Goal: Check status: Check status

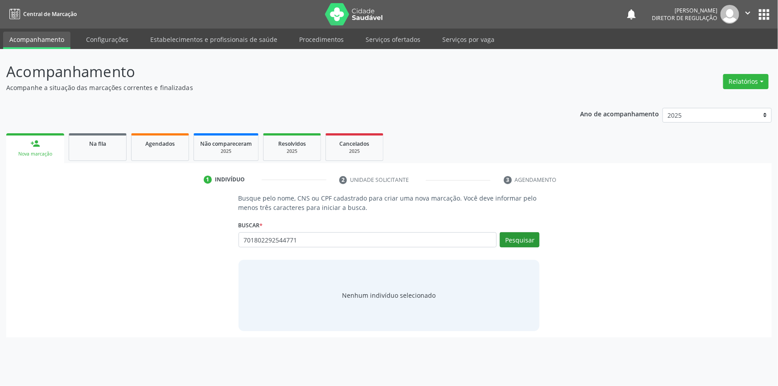
type input "701802292544771"
click at [525, 241] on button "Pesquisar" at bounding box center [520, 239] width 40 height 15
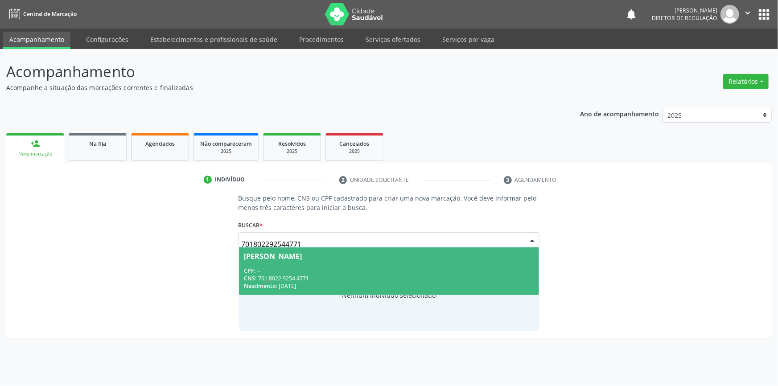
click at [299, 281] on div "CNS: 701 8022 9254 4771" at bounding box center [389, 279] width 290 height 8
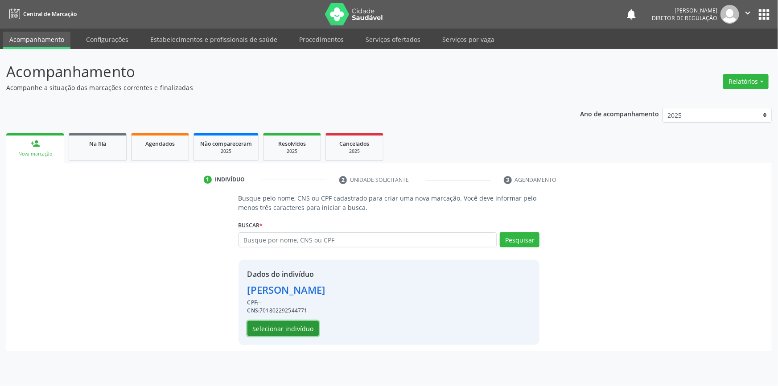
click at [293, 325] on button "Selecionar indivíduo" at bounding box center [283, 328] width 71 height 15
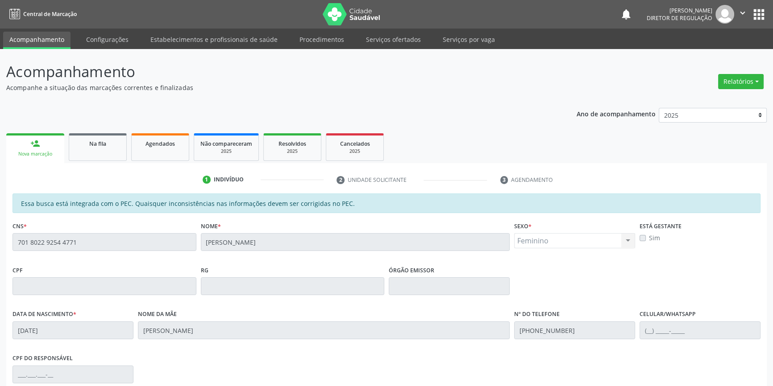
scroll to position [122, 0]
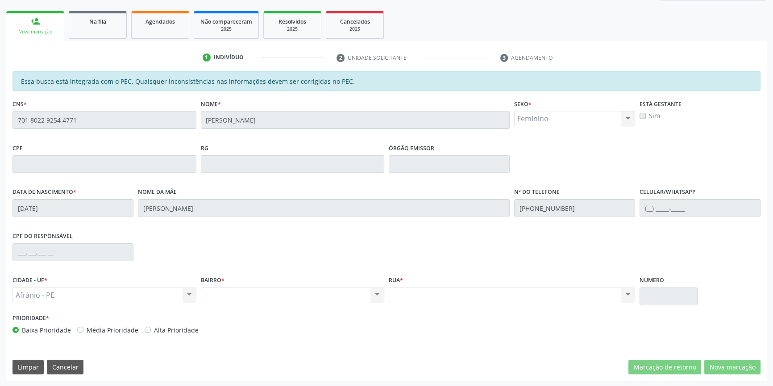
click at [2, 124] on div "Acompanhamento Acompanhe a situação das marcações correntes e finalizadas Relat…" at bounding box center [386, 157] width 773 height 460
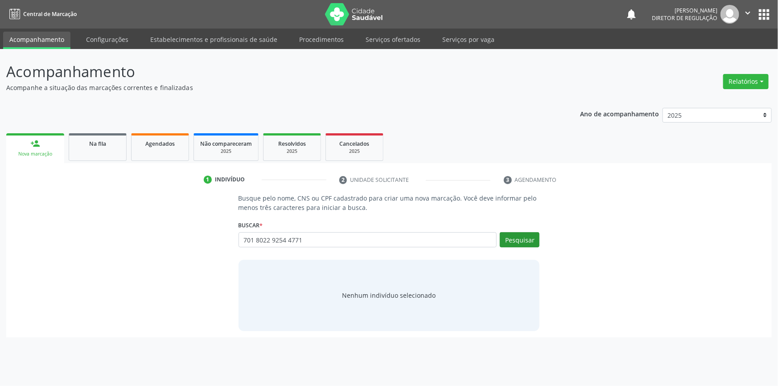
type input "701 8022 9254 4771"
click at [525, 239] on button "Pesquisar" at bounding box center [520, 239] width 40 height 15
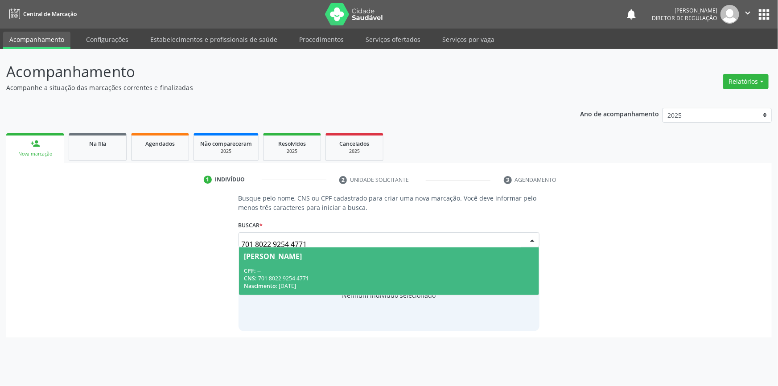
click at [282, 257] on div "[PERSON_NAME]" at bounding box center [273, 256] width 58 height 7
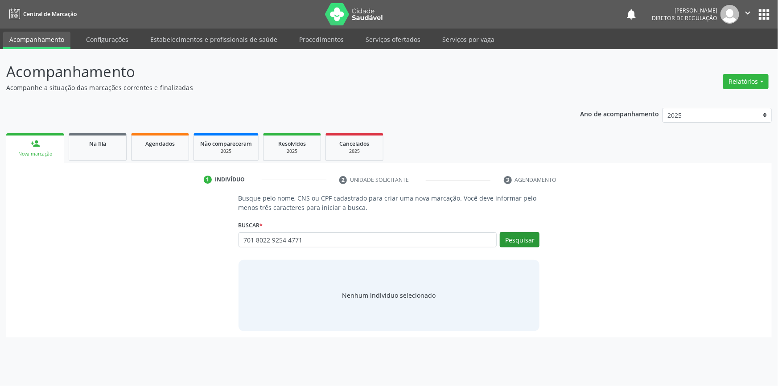
type input "701 8022 9254 4771"
click at [525, 235] on button "Pesquisar" at bounding box center [520, 239] width 40 height 15
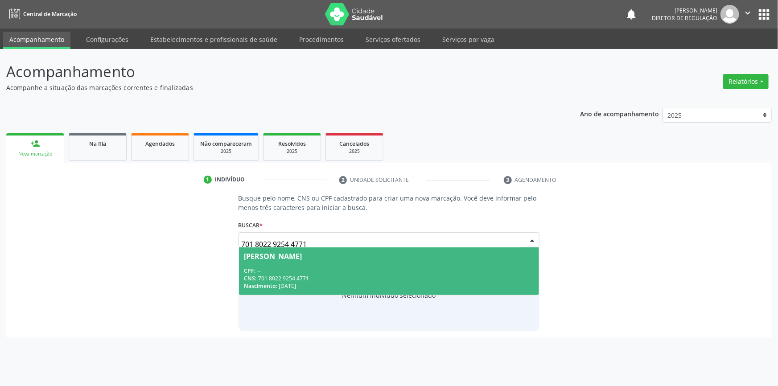
click at [283, 282] on div "Nascimento: 29/09/1968" at bounding box center [389, 286] width 290 height 8
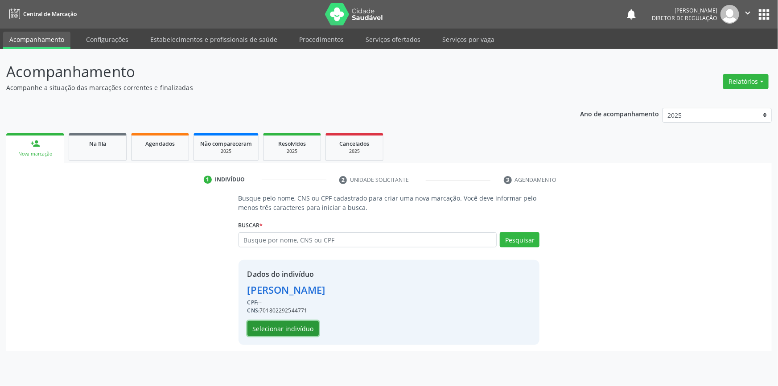
click at [294, 327] on button "Selecionar indivíduo" at bounding box center [283, 328] width 71 height 15
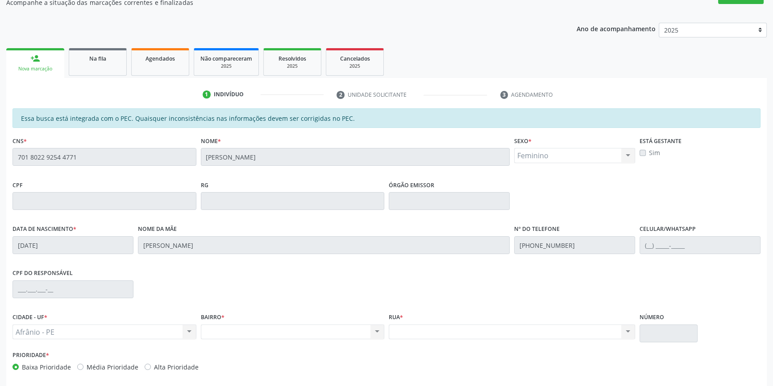
scroll to position [122, 0]
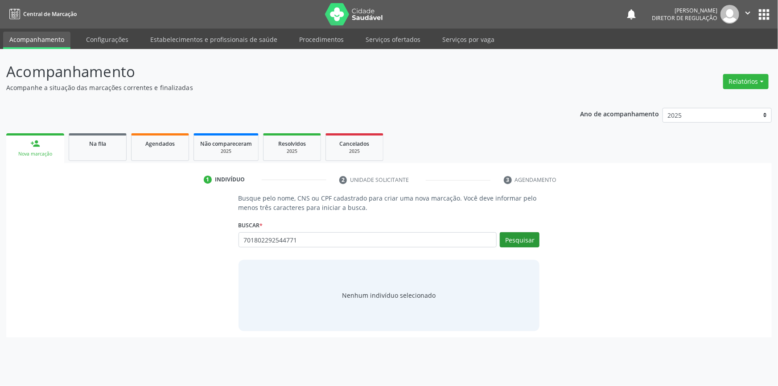
type input "701802292544771"
click at [521, 236] on button "Pesquisar" at bounding box center [520, 239] width 40 height 15
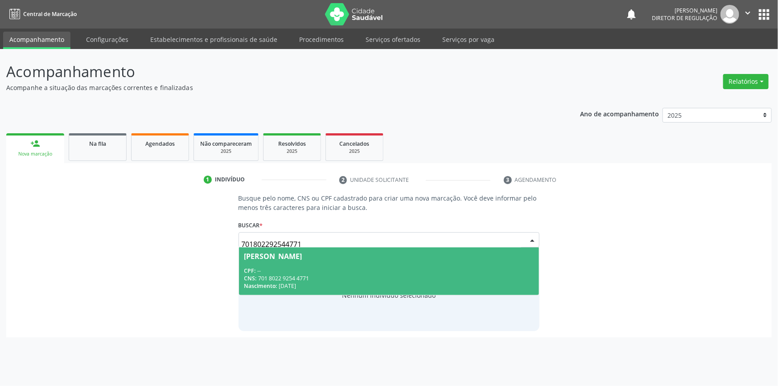
click at [327, 273] on div "CPF: --" at bounding box center [389, 271] width 290 height 8
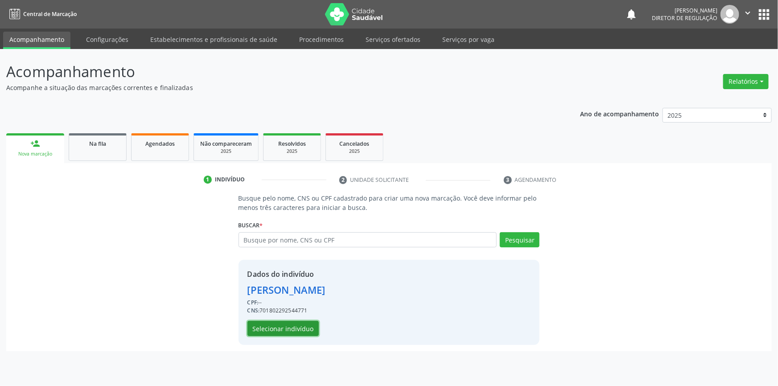
click at [295, 329] on button "Selecionar indivíduo" at bounding box center [283, 328] width 71 height 15
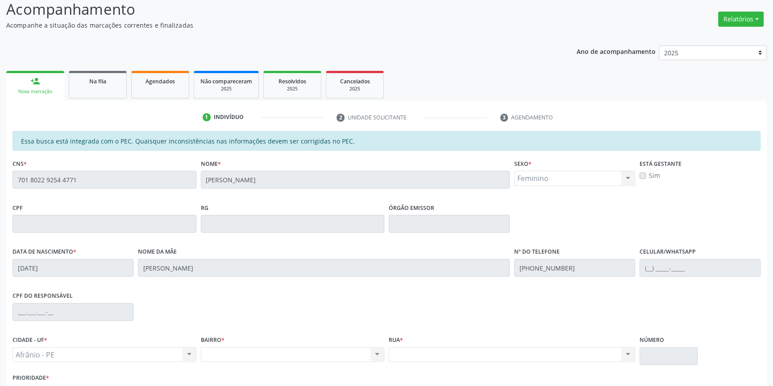
scroll to position [122, 0]
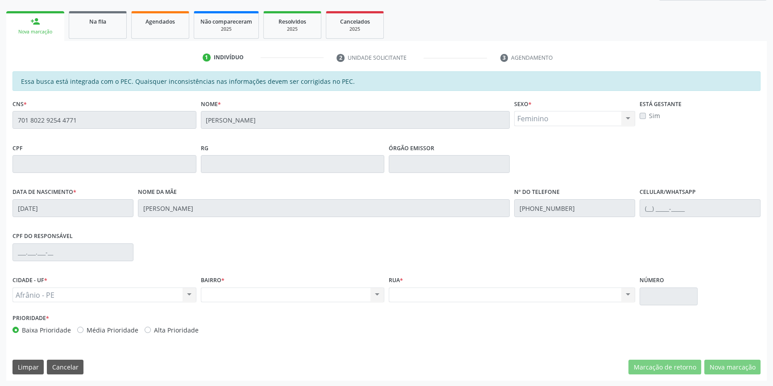
click at [10, 127] on div "CNS * 701 8022 9254 4771" at bounding box center [104, 119] width 188 height 44
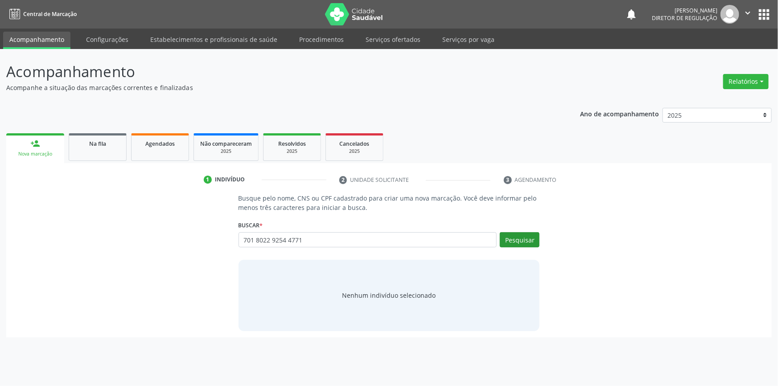
type input "701 8022 9254 4771"
click at [513, 235] on button "Pesquisar" at bounding box center [520, 239] width 40 height 15
type input "701 8022 9254 4771"
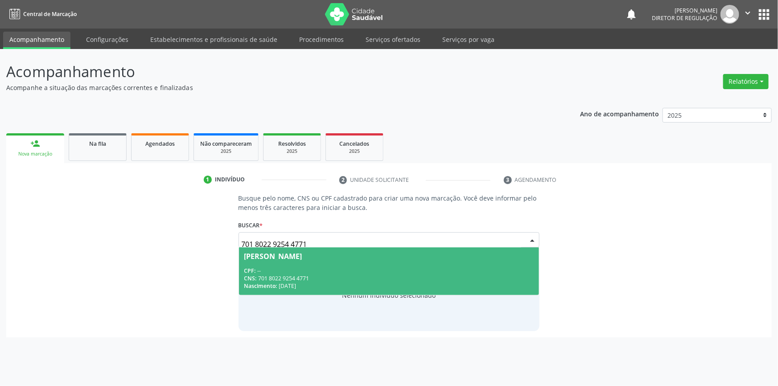
click at [346, 269] on div "CPF: --" at bounding box center [389, 271] width 290 height 8
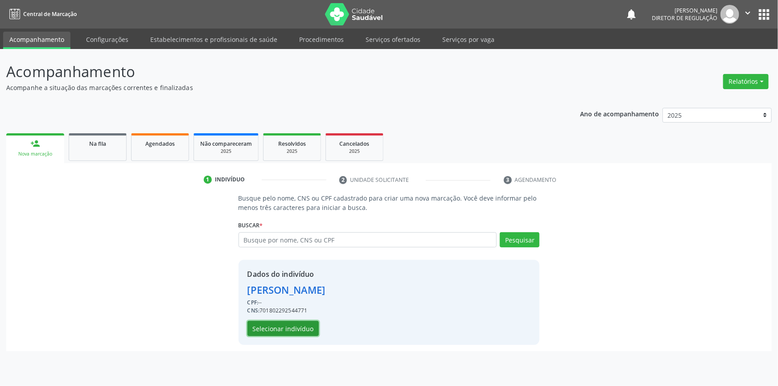
click at [292, 331] on button "Selecionar indivíduo" at bounding box center [283, 328] width 71 height 15
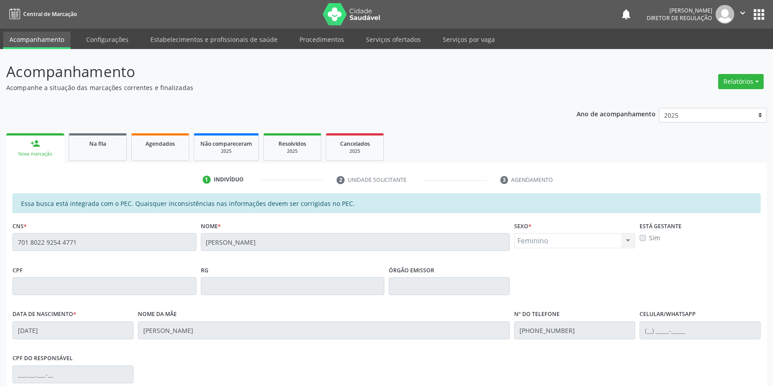
scroll to position [122, 0]
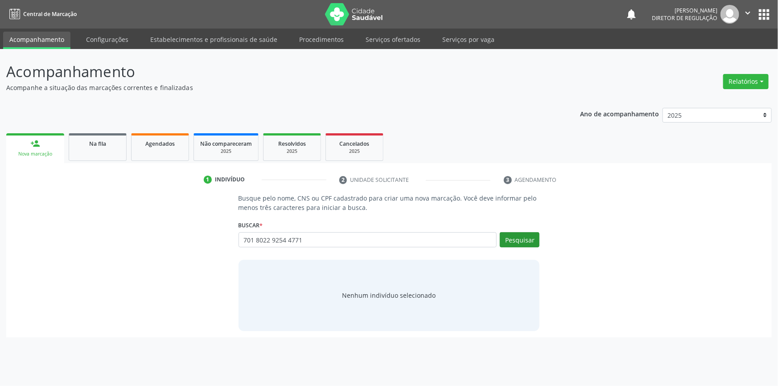
type input "701 8022 9254 4771"
click at [521, 243] on button "Pesquisar" at bounding box center [520, 239] width 40 height 15
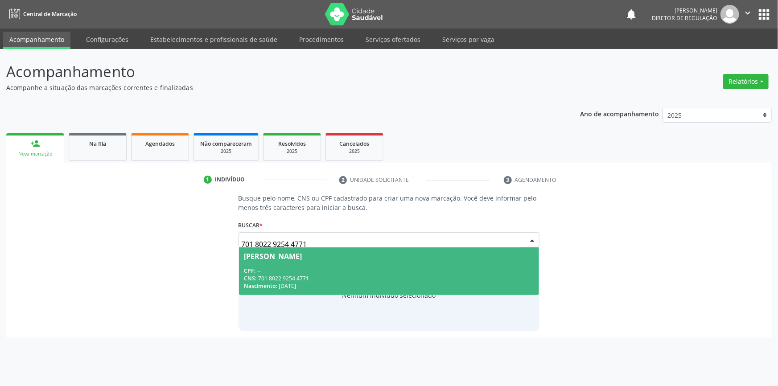
click at [315, 263] on span "[PERSON_NAME] CPF: -- CNS: 701 8022 9254 4771 Nascimento: [DATE]" at bounding box center [389, 272] width 301 height 48
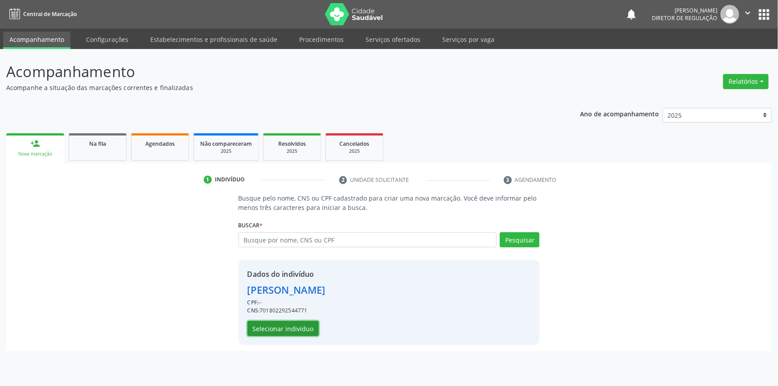
click at [293, 326] on button "Selecionar indivíduo" at bounding box center [283, 328] width 71 height 15
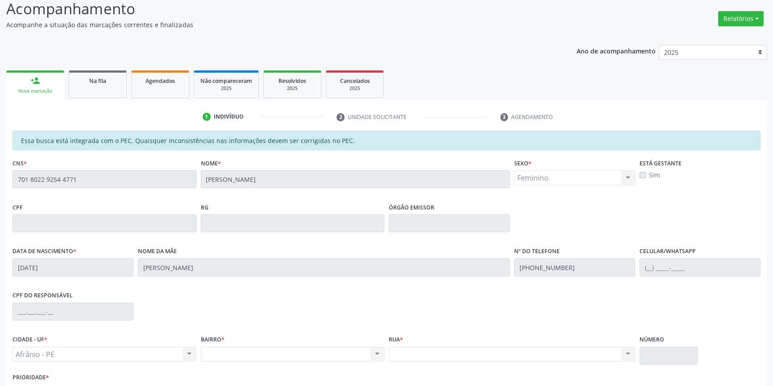
scroll to position [122, 0]
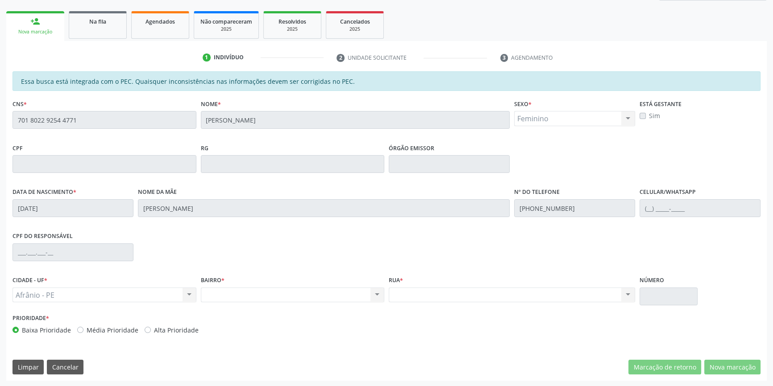
click at [0, 105] on div "Acompanhamento Acompanhe a situação das marcações correntes e finalizadas Relat…" at bounding box center [386, 157] width 773 height 460
